Goal: Information Seeking & Learning: Learn about a topic

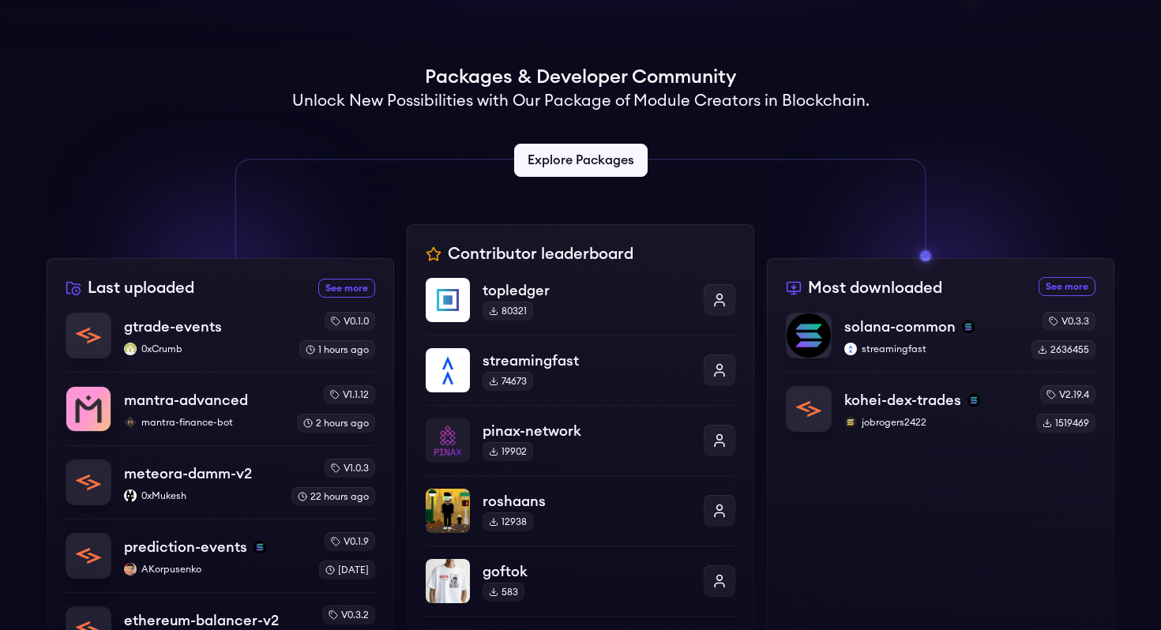
scroll to position [349, 0]
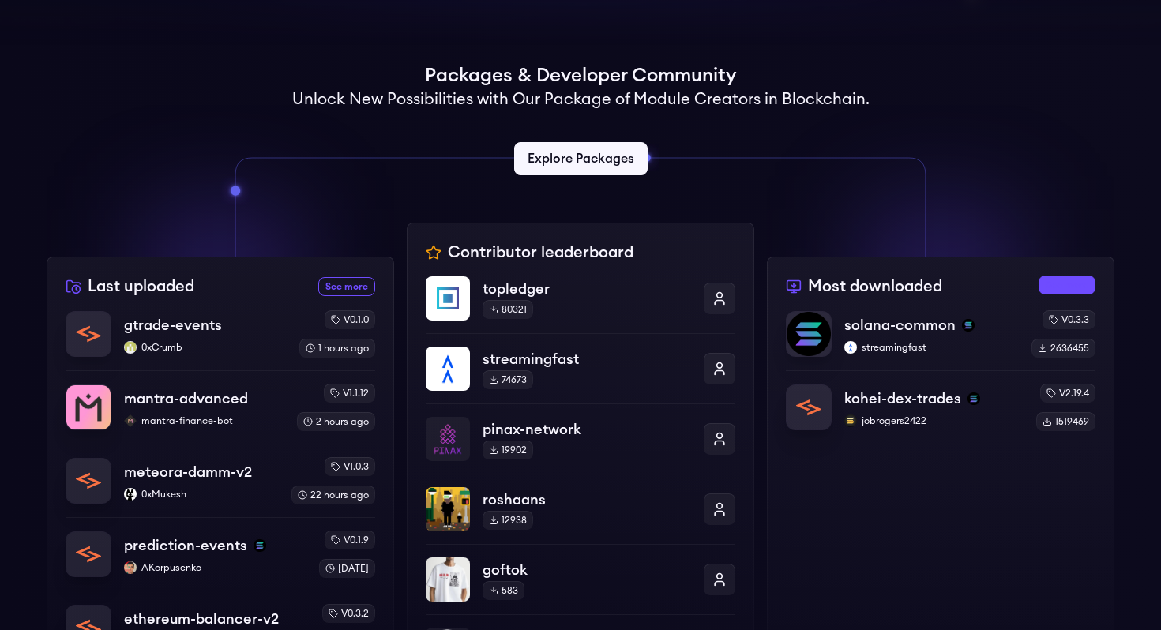
click at [1059, 287] on link "See more most downloaded packages" at bounding box center [1066, 285] width 57 height 19
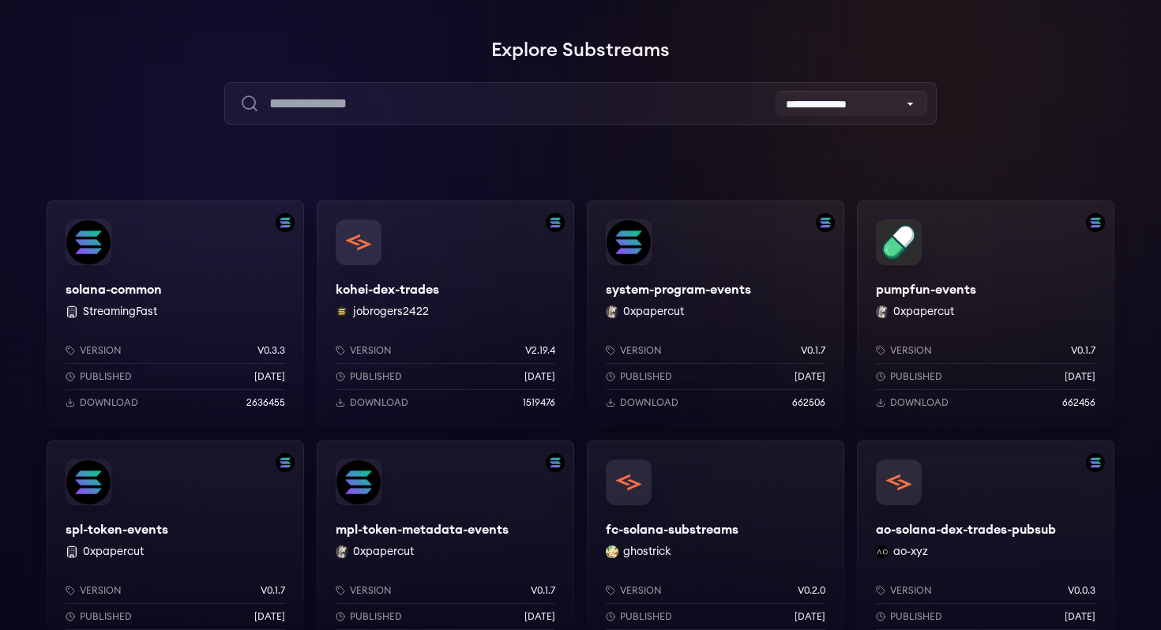
scroll to position [113, 0]
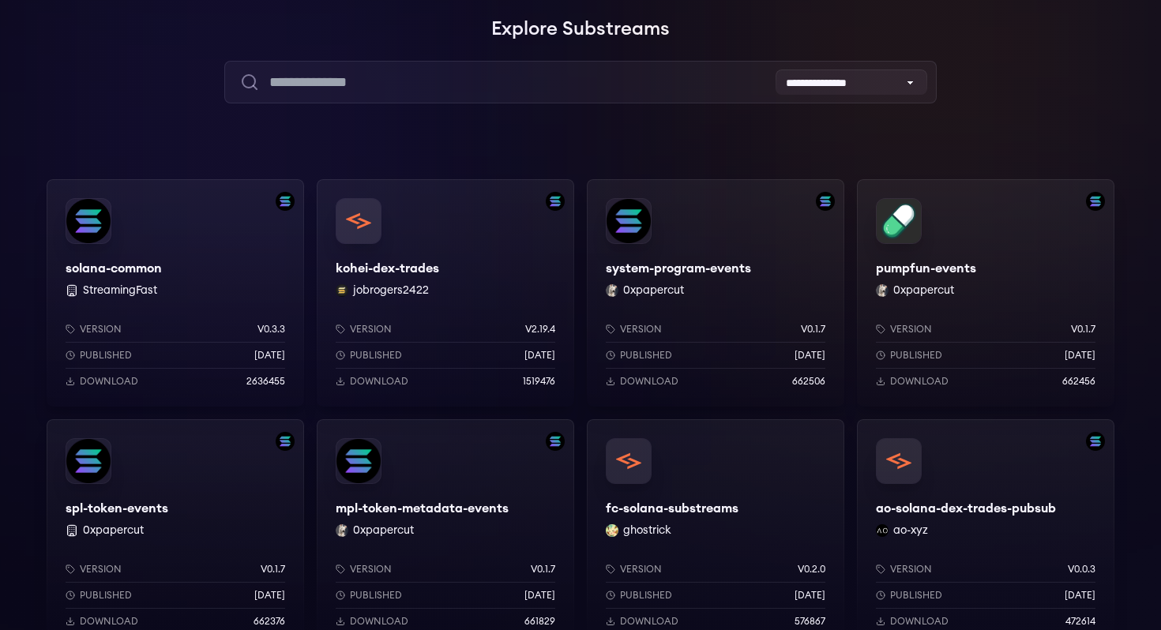
click at [913, 262] on div "pumpfun-events 0xpapercut Version v0.1.7 Published 9 months ago Download 662456" at bounding box center [985, 292] width 257 height 227
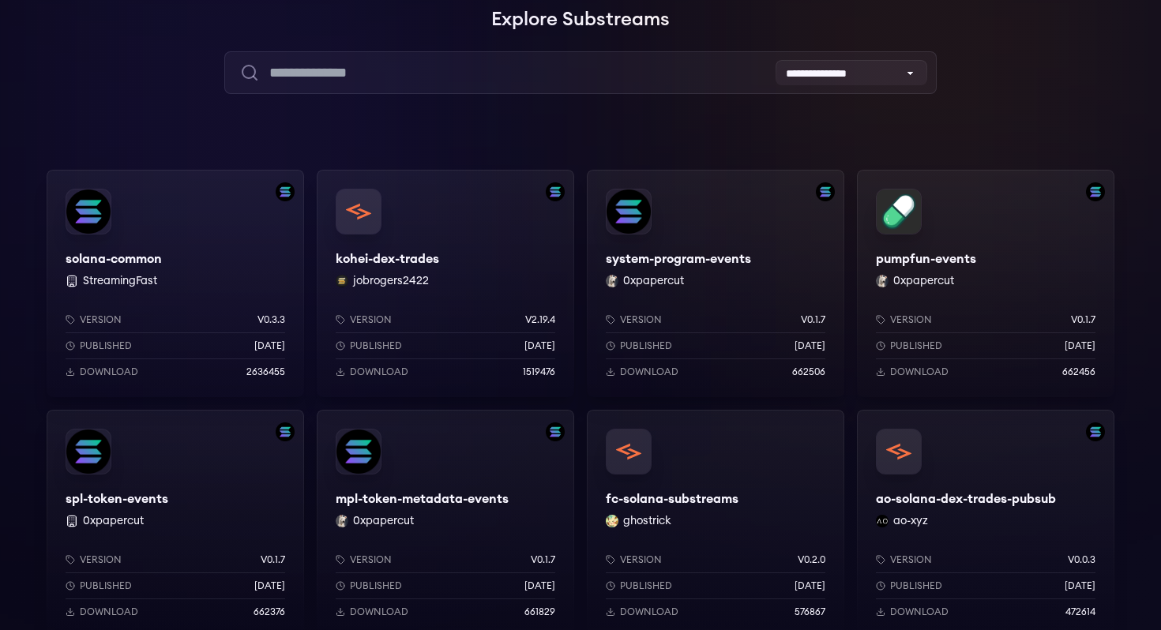
scroll to position [126, 0]
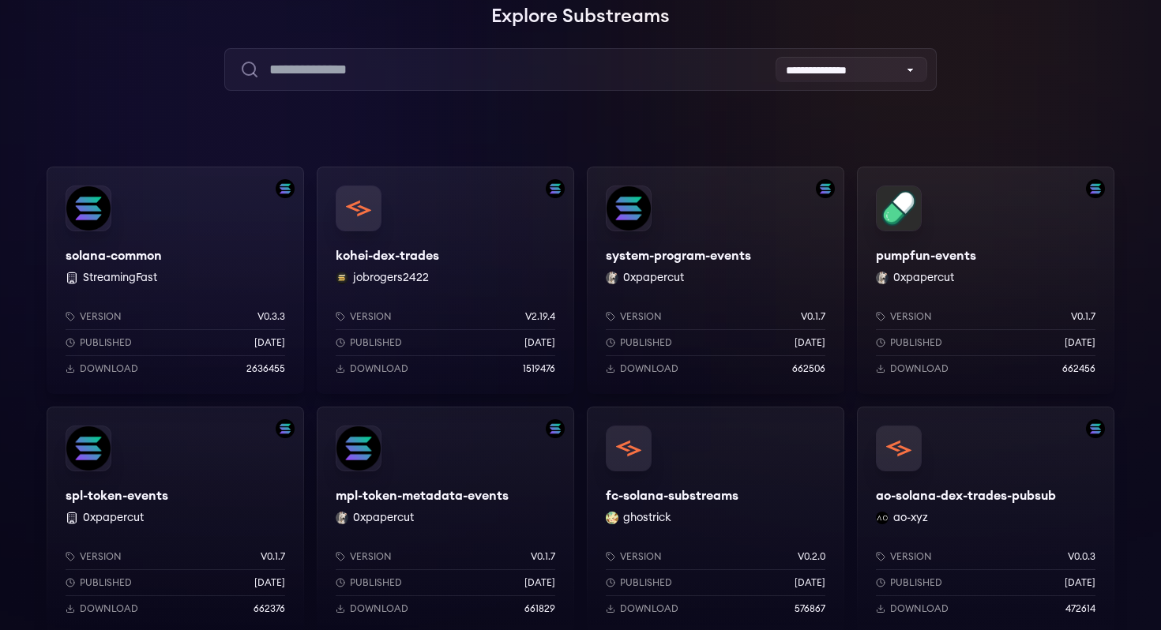
click at [140, 252] on div "solana-common StreamingFast Version v0.3.3 Published 7 months ago Download 2636…" at bounding box center [175, 280] width 257 height 227
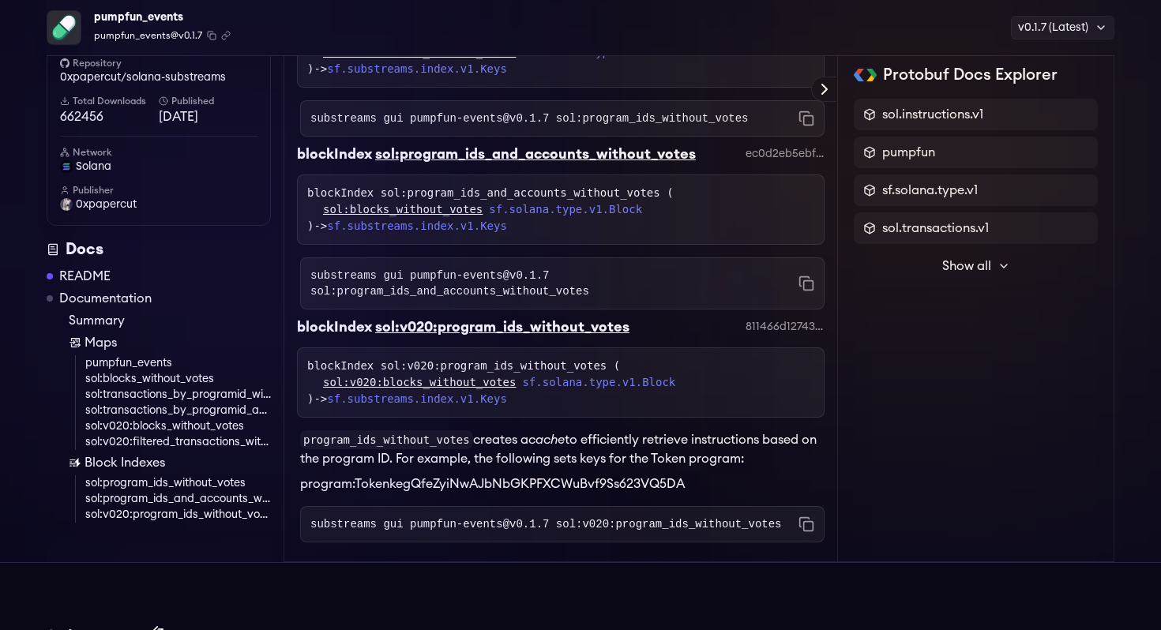
scroll to position [2347, 0]
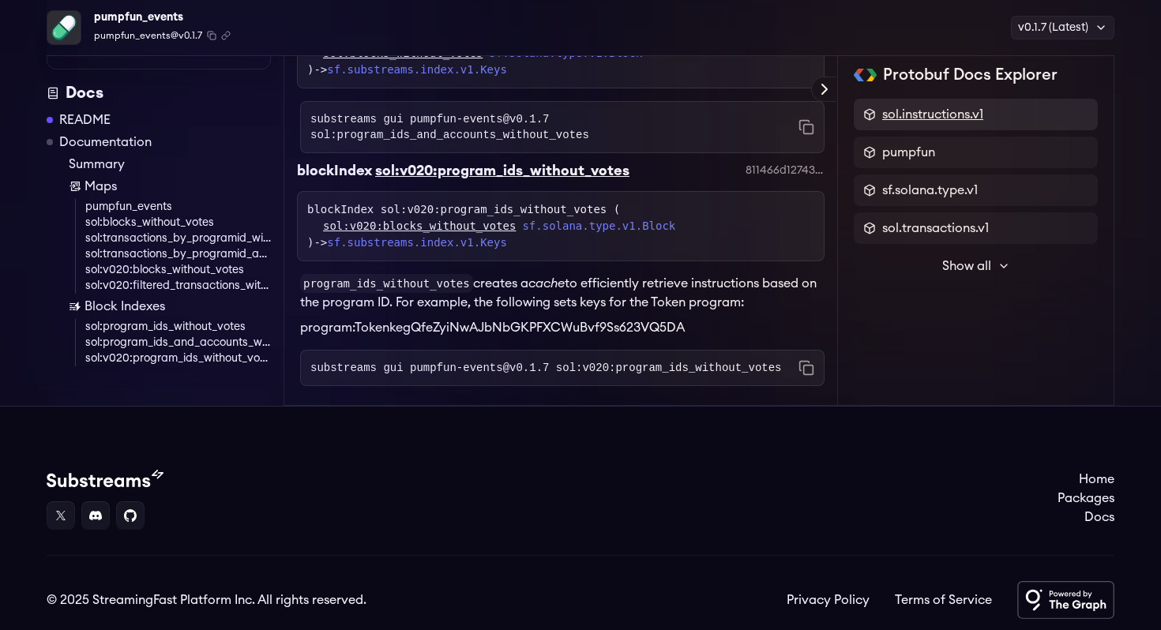
click at [902, 111] on span "sol.instructions.v1" at bounding box center [932, 114] width 101 height 19
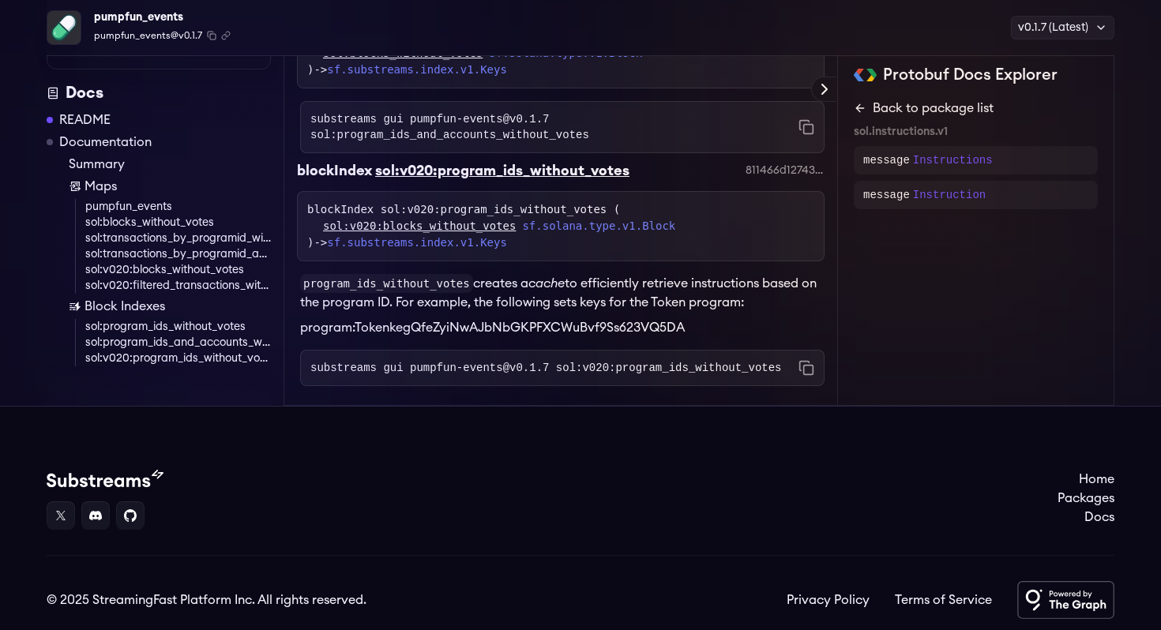
click at [862, 108] on icon at bounding box center [859, 108] width 7 height 0
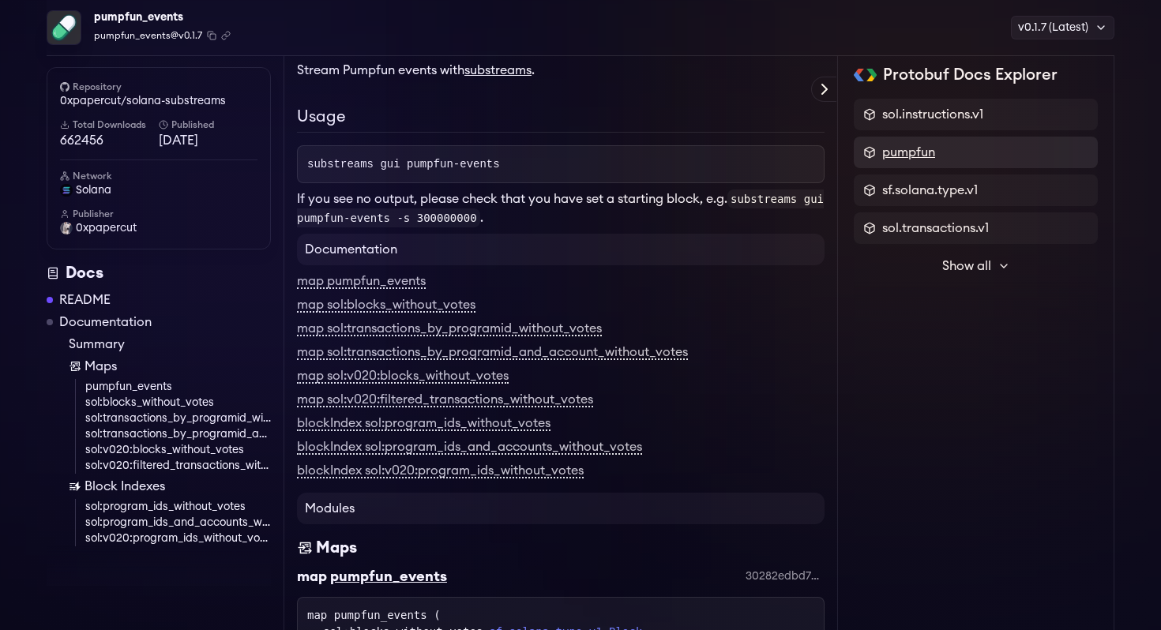
scroll to position [40, 0]
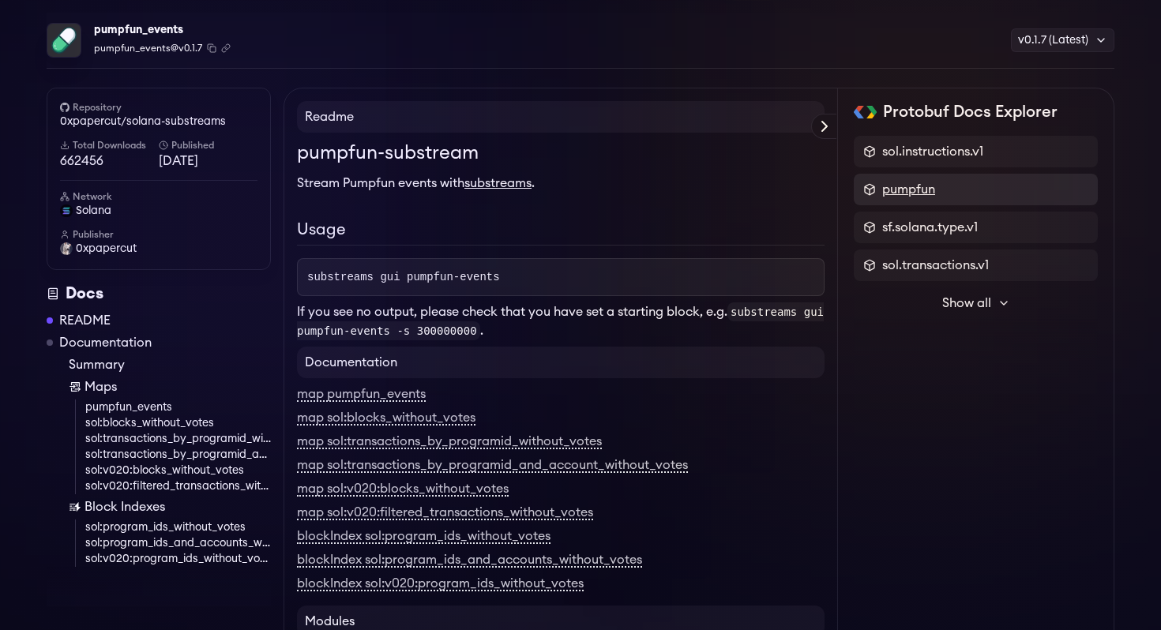
click at [889, 159] on div "sol.instructions.v1 pumpfun sf.solana.type.v1 sol.transactions.v1 Show all sf.s…" at bounding box center [976, 227] width 244 height 183
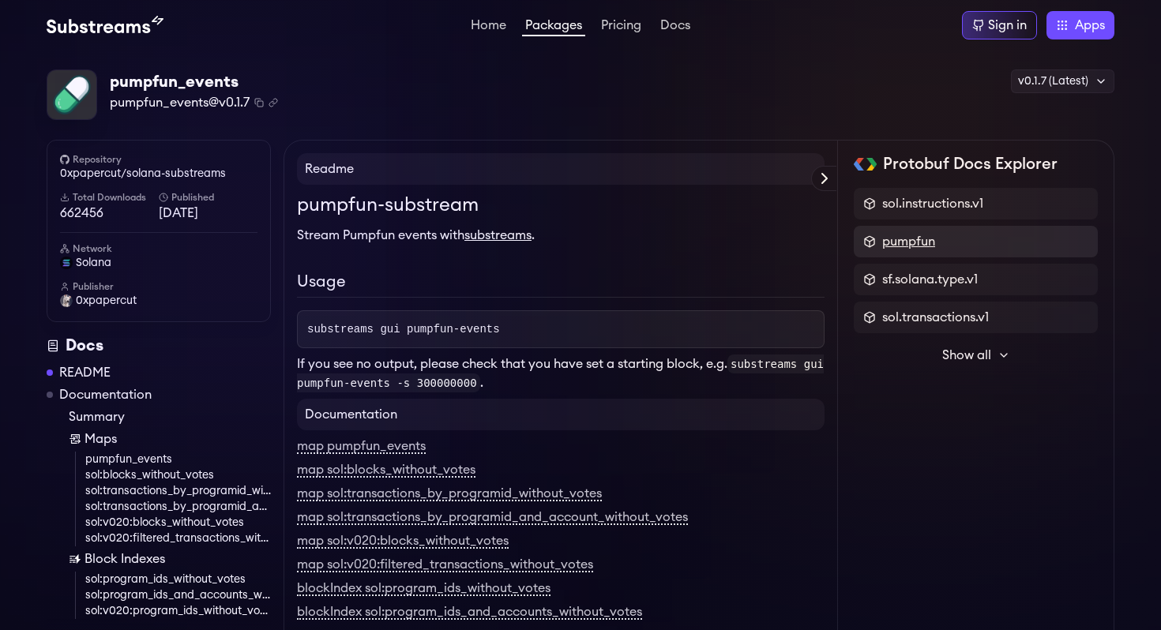
scroll to position [0, 0]
click at [899, 228] on div "pumpfun" at bounding box center [976, 242] width 244 height 32
click at [899, 244] on span "pumpfun" at bounding box center [908, 241] width 53 height 19
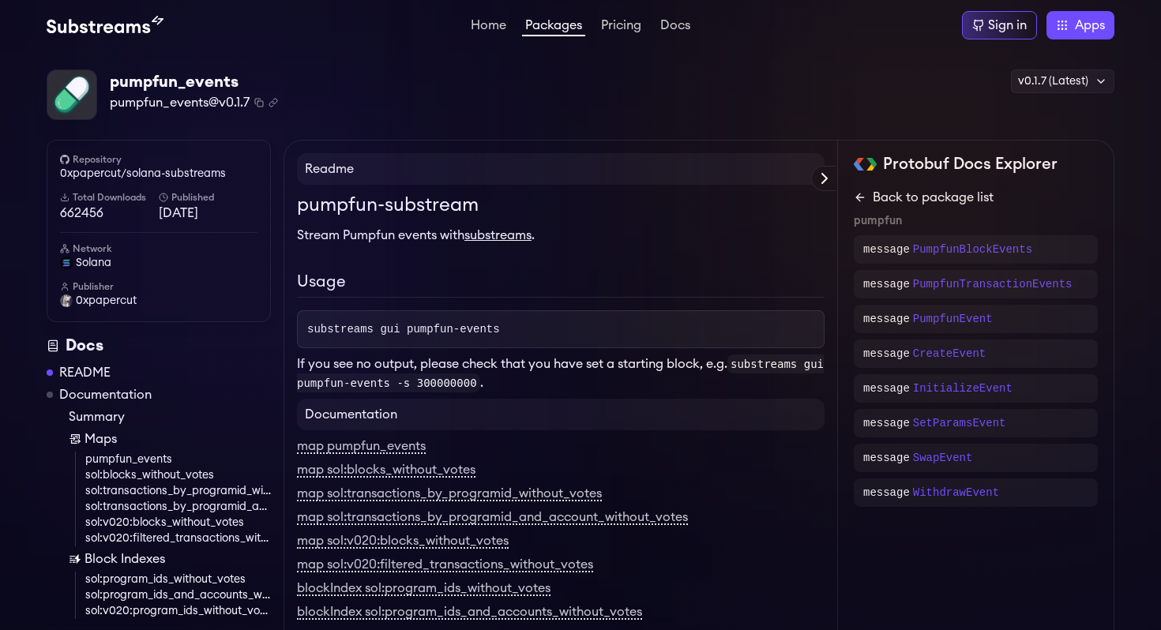
click at [863, 199] on icon at bounding box center [860, 197] width 13 height 13
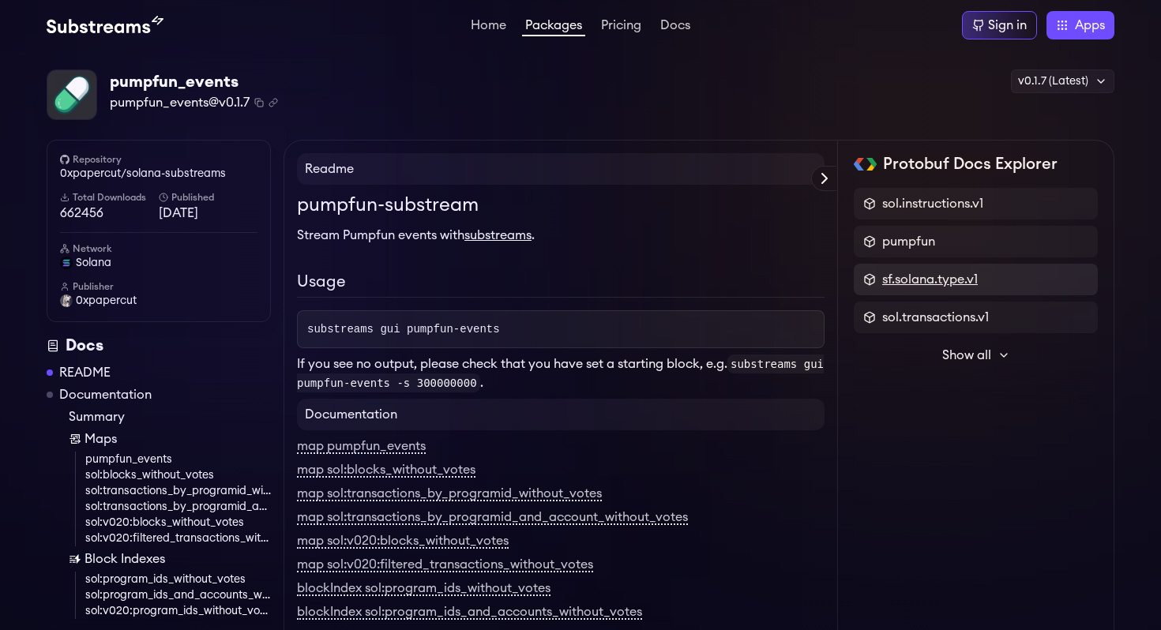
click at [902, 274] on span "sf.solana.type.v1" at bounding box center [930, 279] width 96 height 19
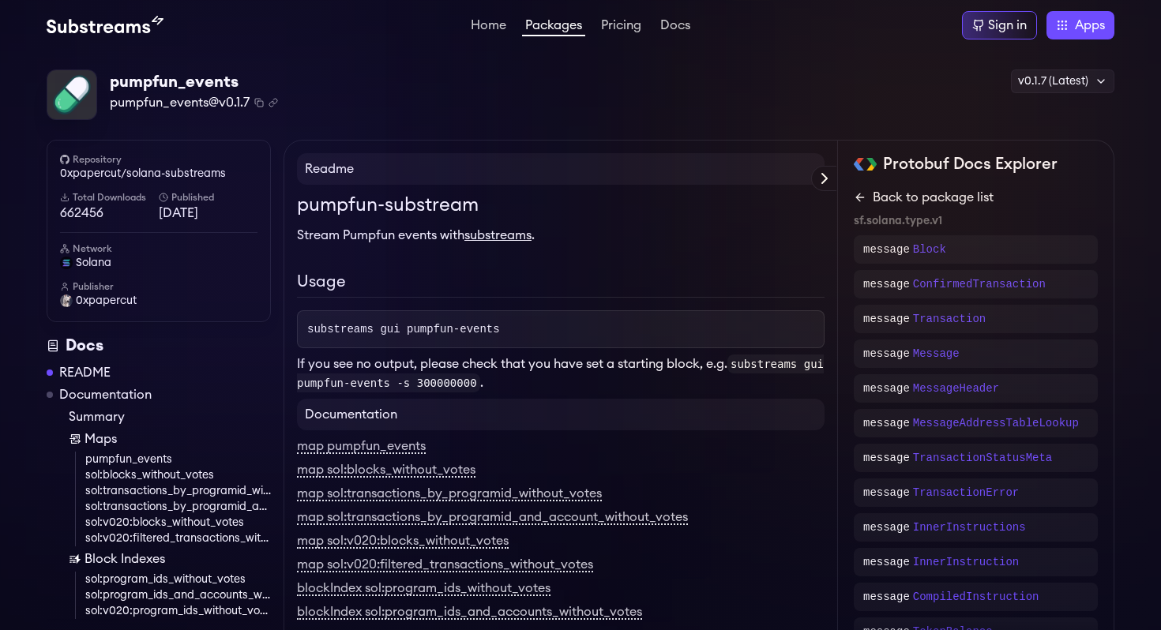
click at [863, 196] on icon at bounding box center [860, 197] width 13 height 13
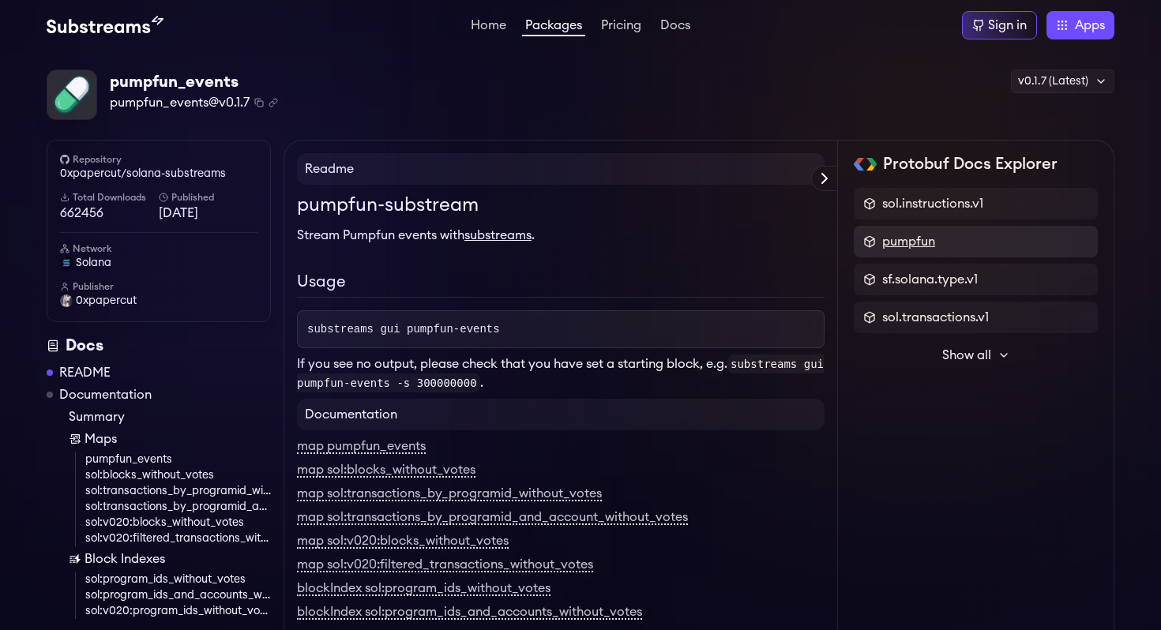
click at [894, 242] on span "pumpfun" at bounding box center [908, 241] width 53 height 19
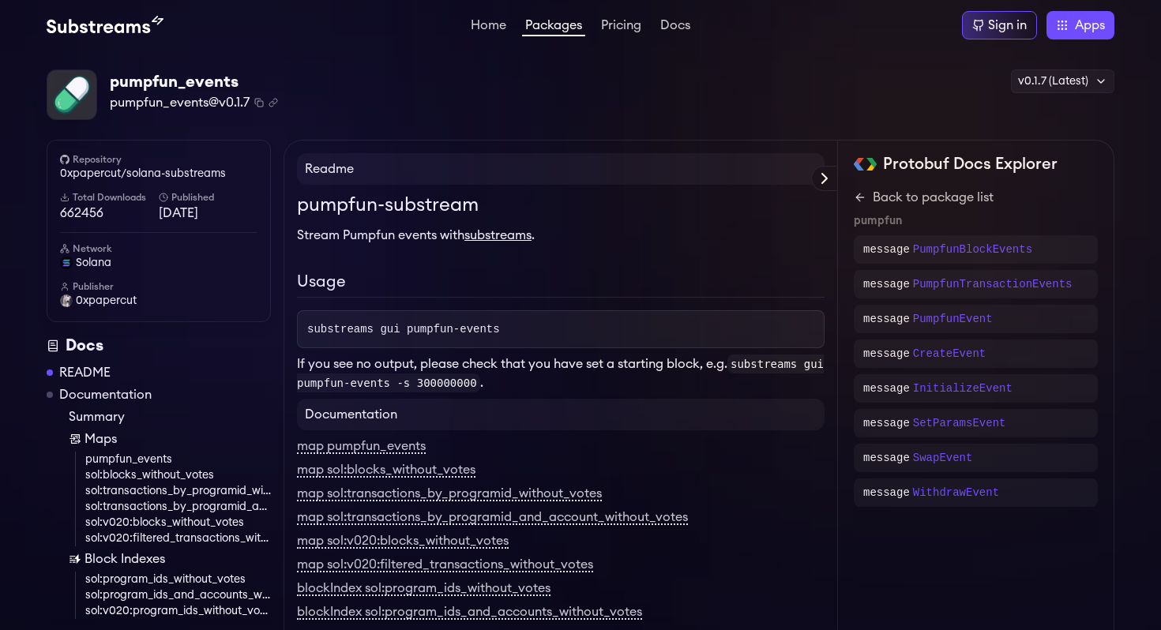
click at [894, 242] on p "message" at bounding box center [886, 250] width 47 height 16
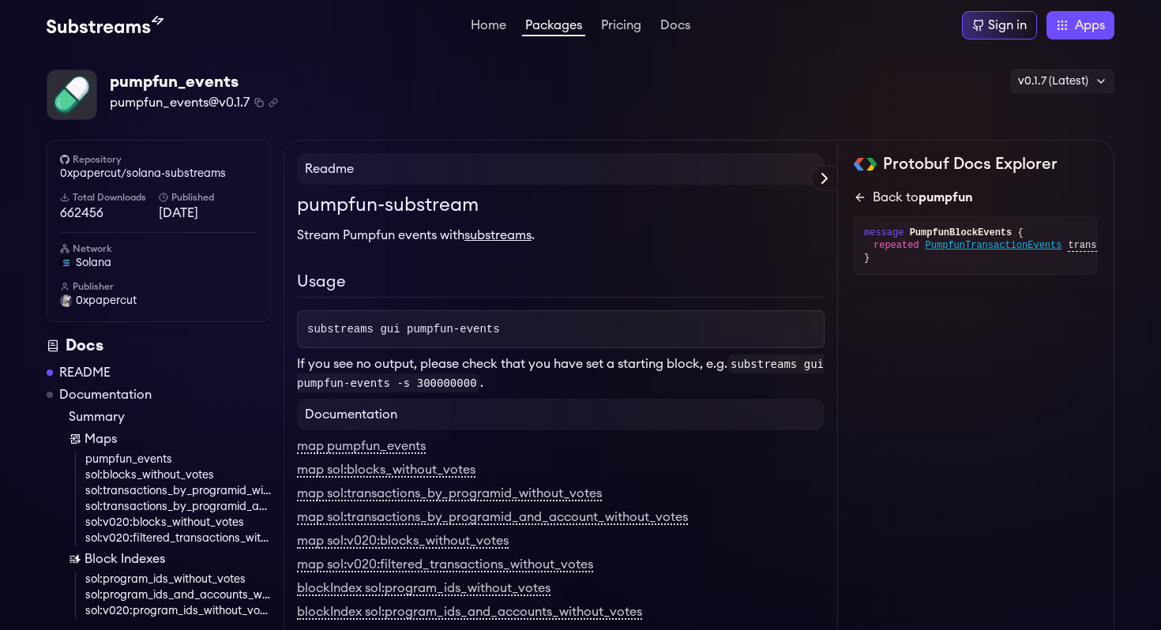
click at [860, 194] on icon at bounding box center [860, 197] width 13 height 13
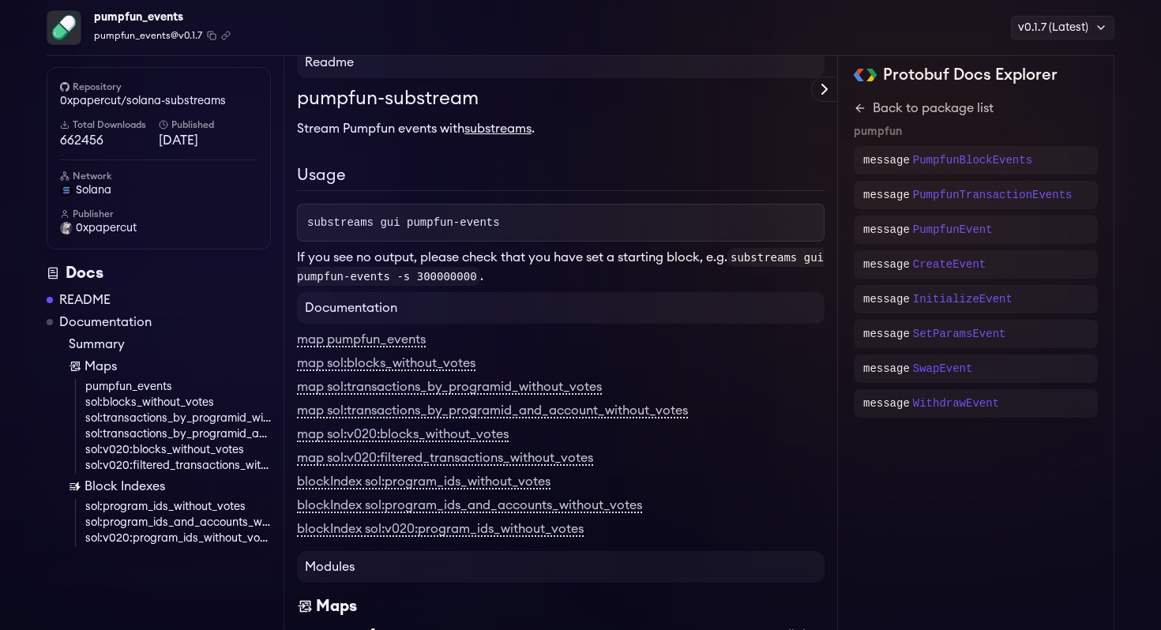
scroll to position [133, 0]
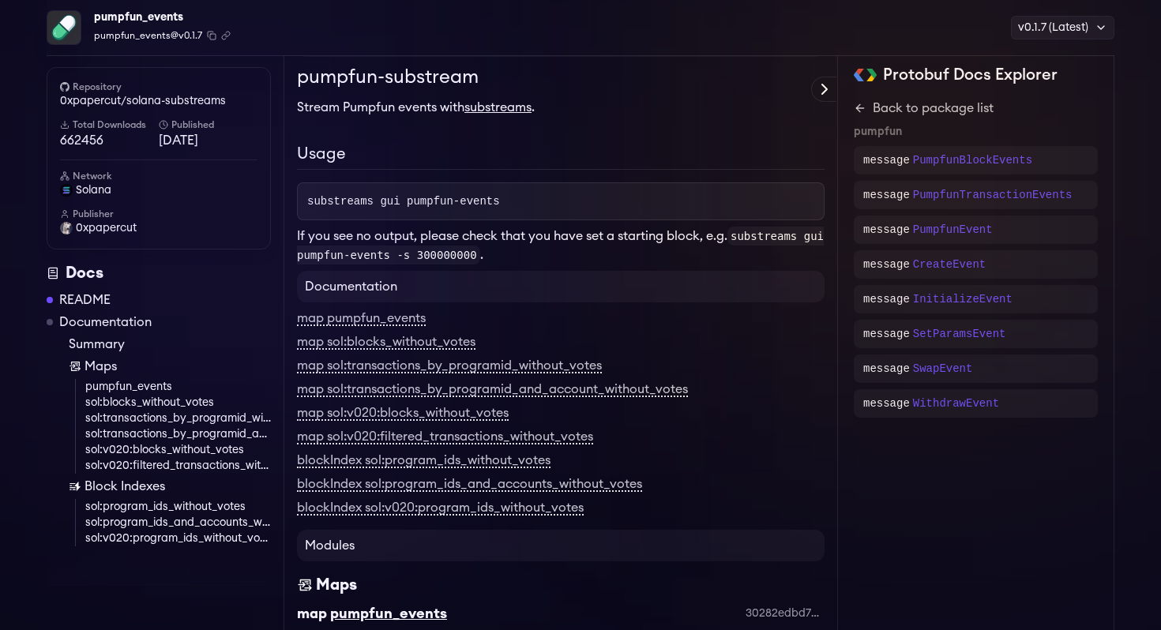
click at [163, 385] on link "pumpfun_events" at bounding box center [178, 387] width 186 height 16
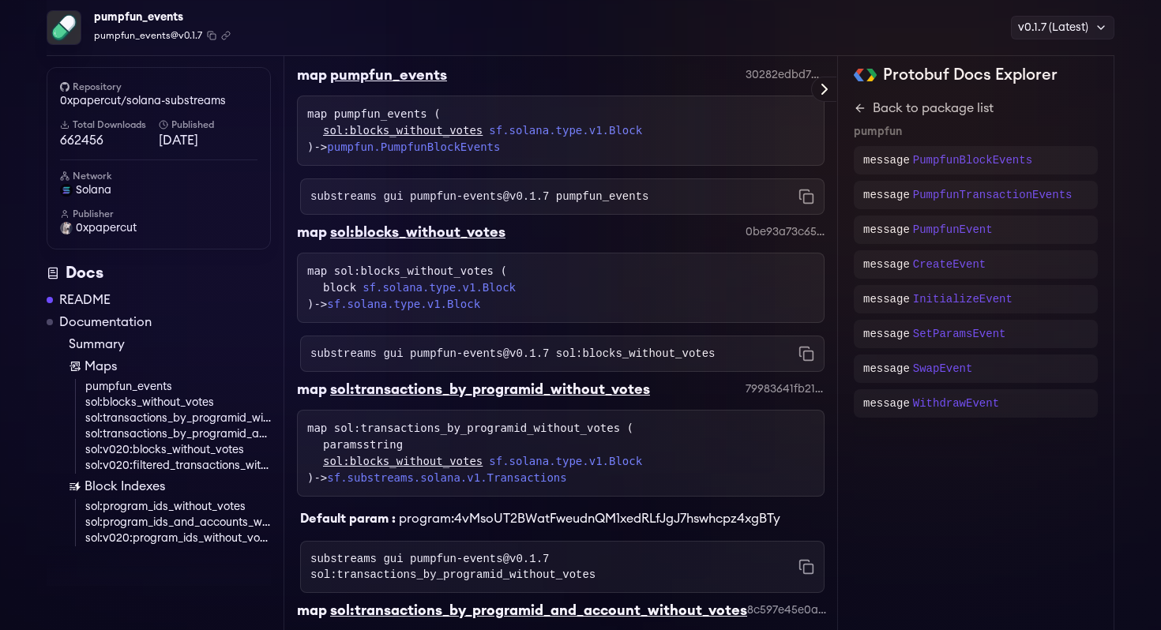
scroll to position [674, 0]
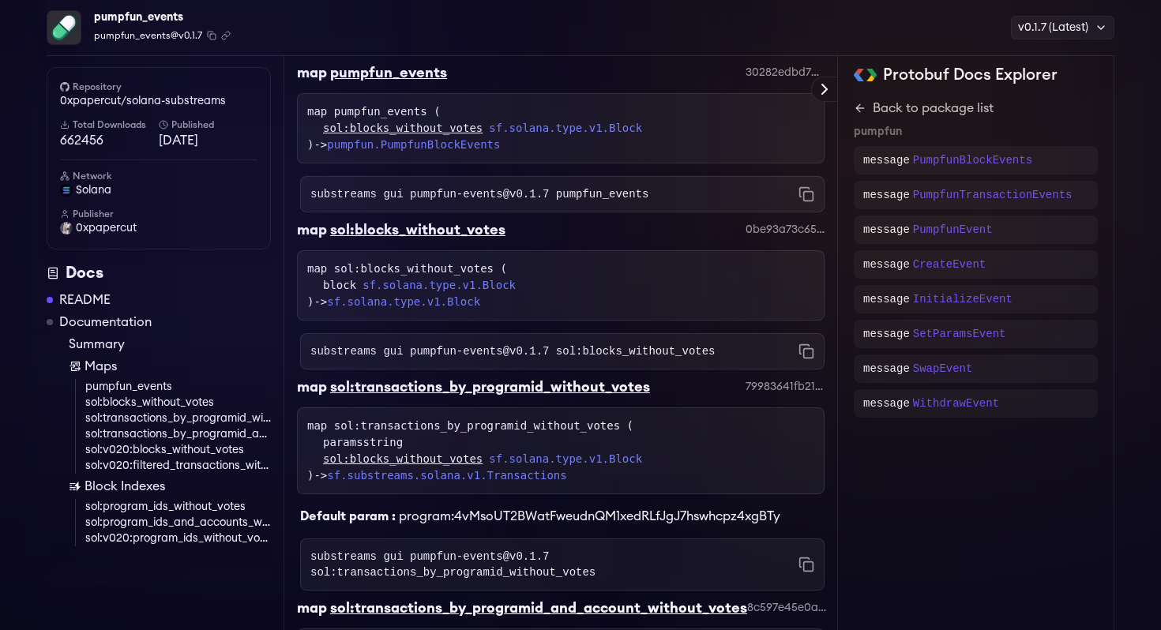
click at [395, 70] on div "pumpfun_events" at bounding box center [388, 73] width 117 height 22
click at [400, 129] on link "sol:blocks_without_votes" at bounding box center [402, 128] width 159 height 17
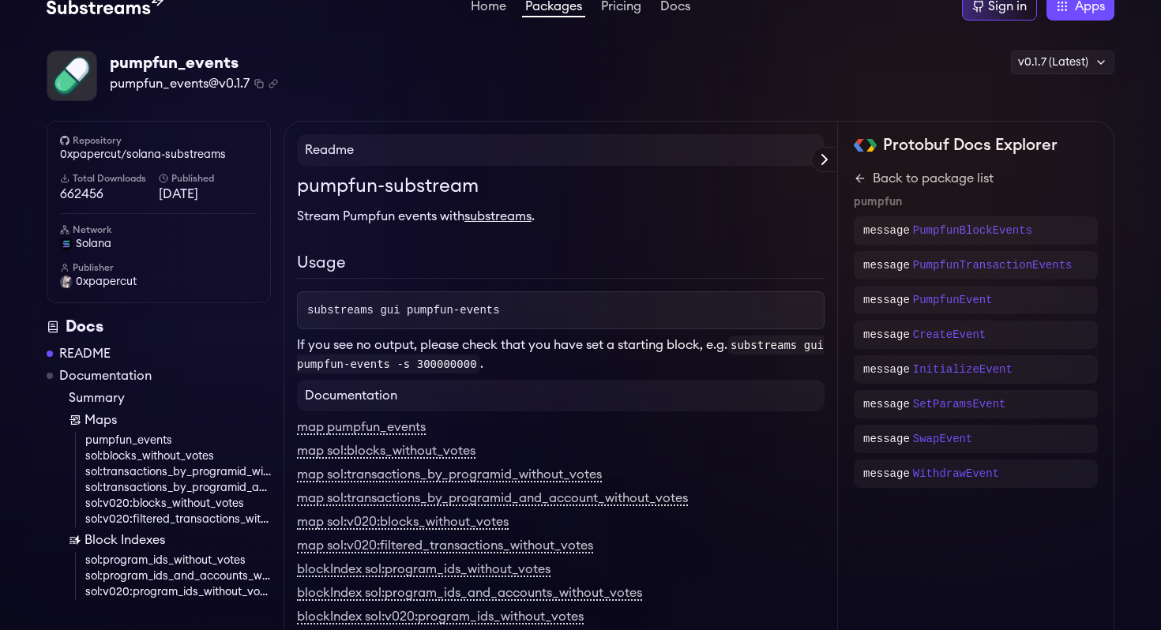
scroll to position [1, 0]
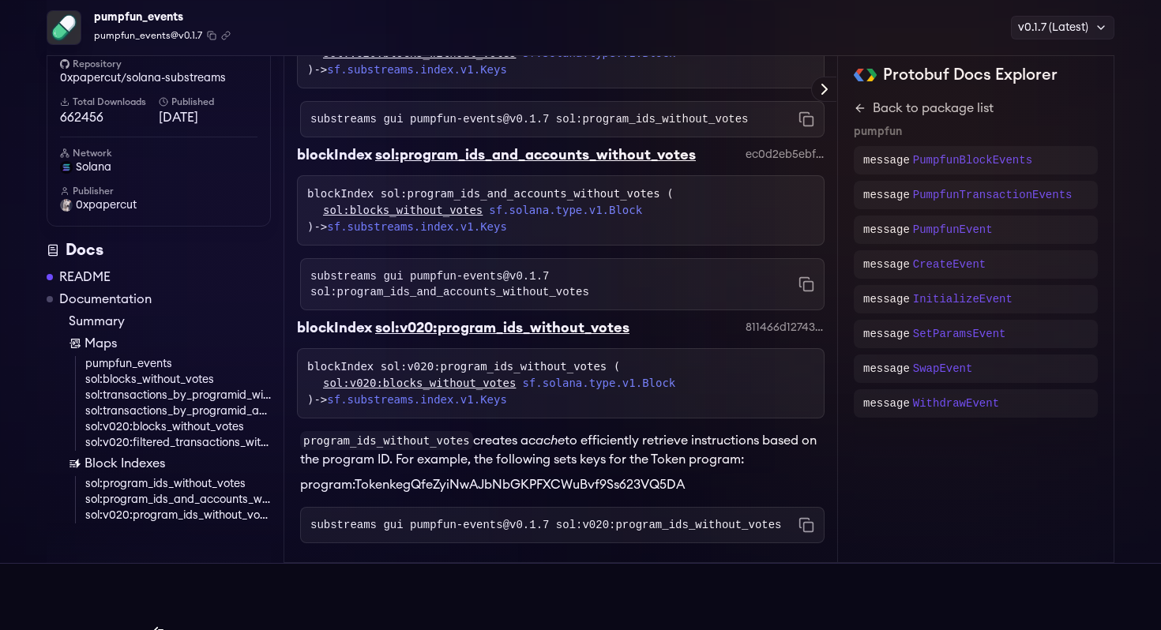
scroll to position [2236, 0]
